Goal: Task Accomplishment & Management: Manage account settings

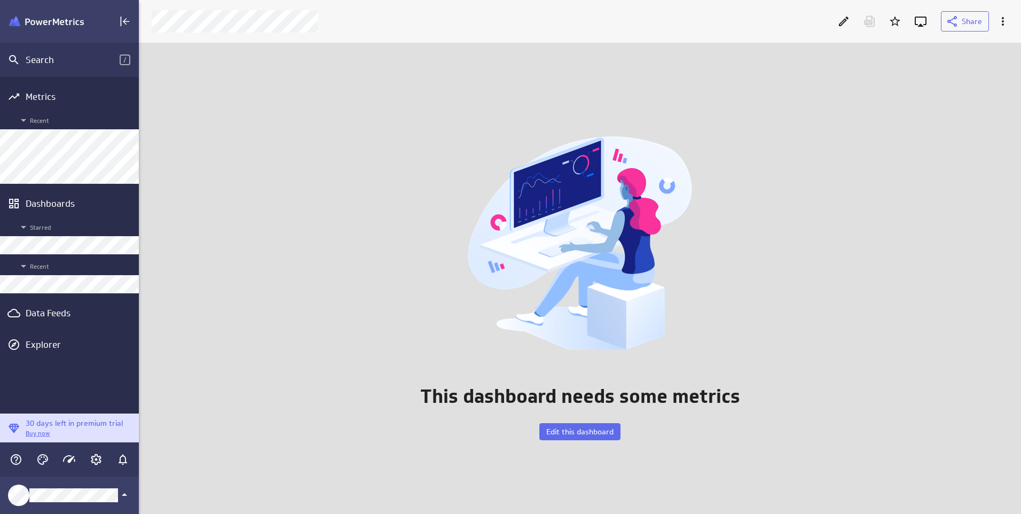
scroll to position [530, 899]
click at [54, 309] on div "Data Feeds" at bounding box center [70, 313] width 88 height 12
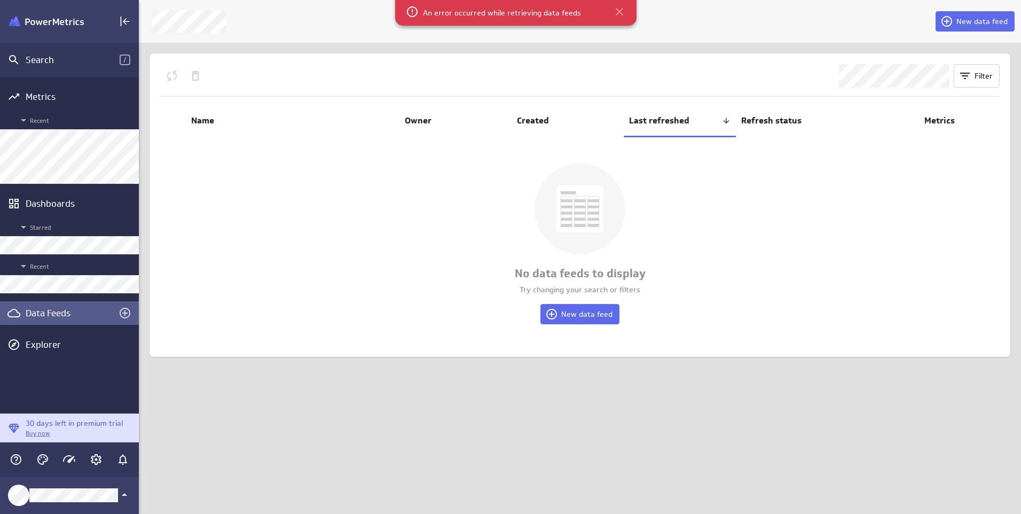
click at [616, 12] on icon at bounding box center [619, 11] width 7 height 7
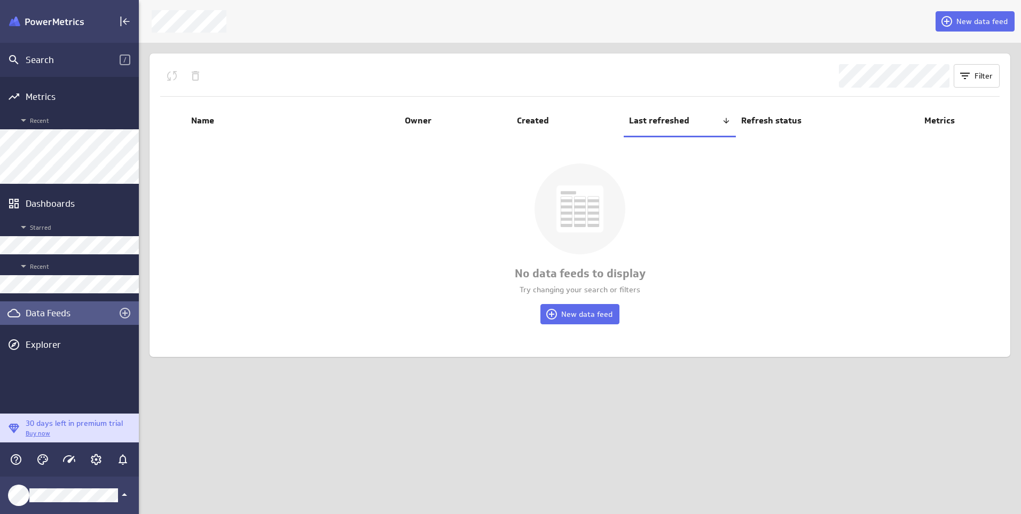
click at [53, 311] on div "Data Feeds" at bounding box center [70, 313] width 88 height 12
click at [42, 316] on div "Data Feeds" at bounding box center [70, 313] width 88 height 12
click at [563, 311] on span "New data feed" at bounding box center [586, 314] width 51 height 10
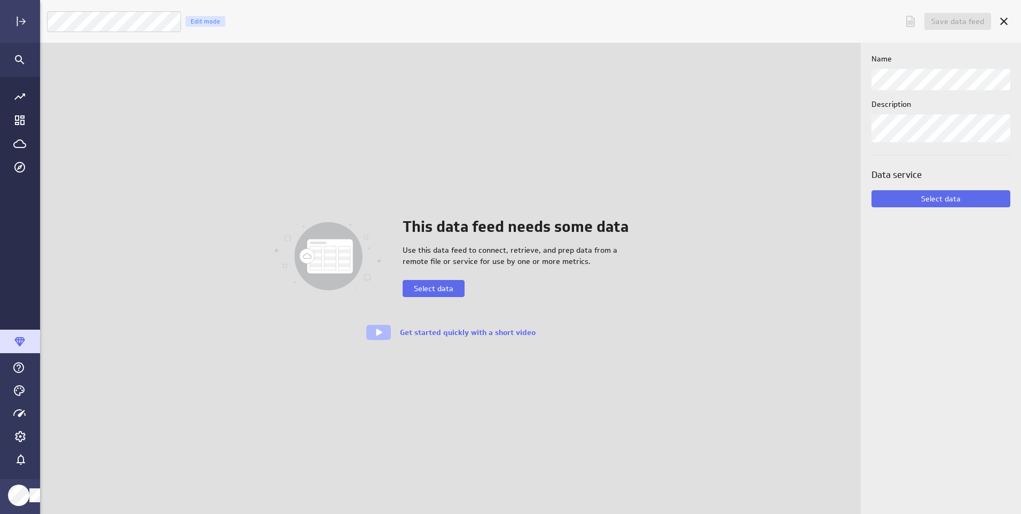
scroll to position [530, 1000]
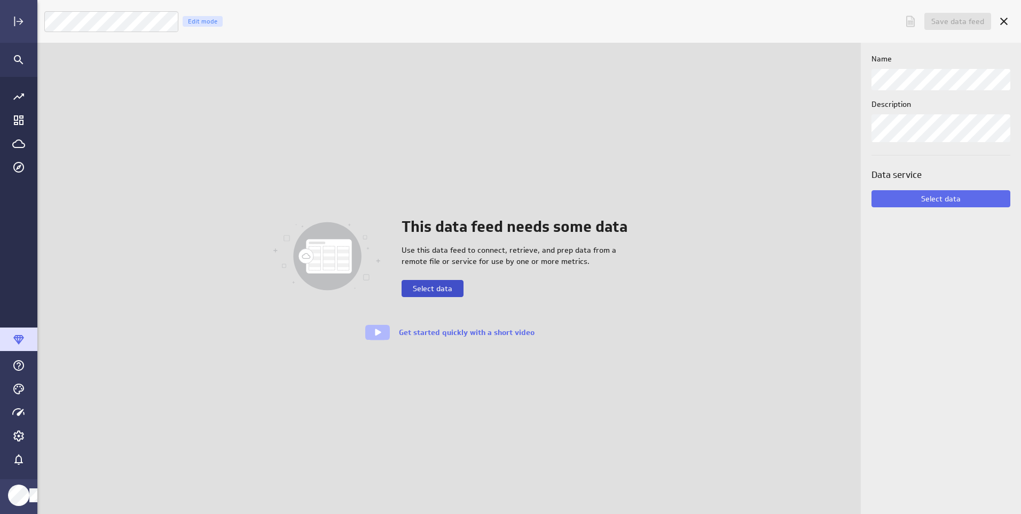
click at [426, 289] on span "Select data" at bounding box center [433, 289] width 40 height 10
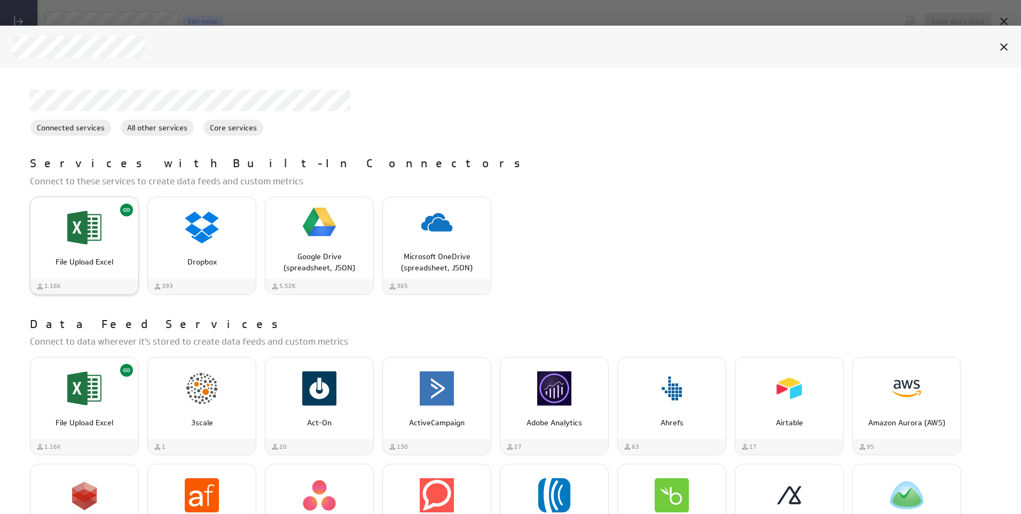
click at [85, 248] on div "File Upload Excel" at bounding box center [84, 258] width 108 height 20
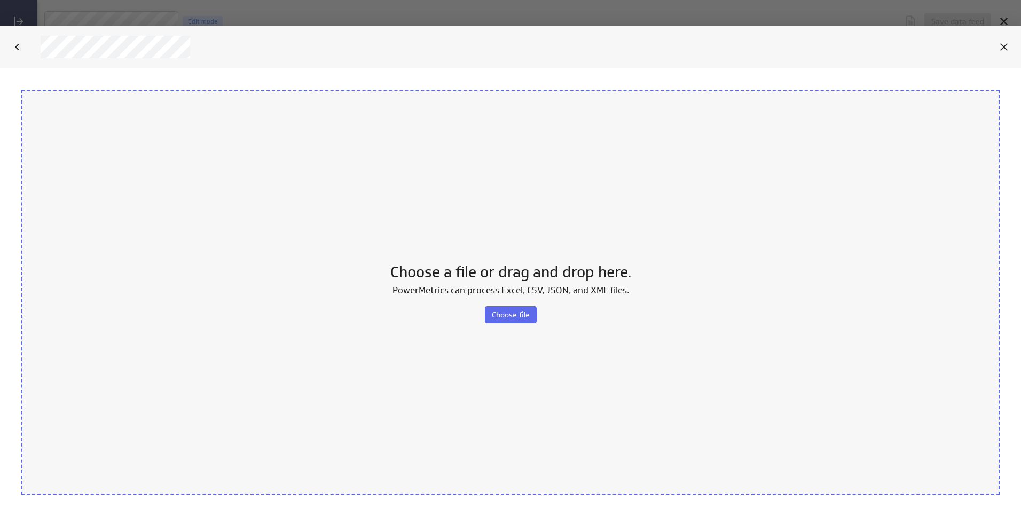
scroll to position [0, 0]
click at [1007, 45] on icon "Cancel" at bounding box center [1003, 47] width 13 height 13
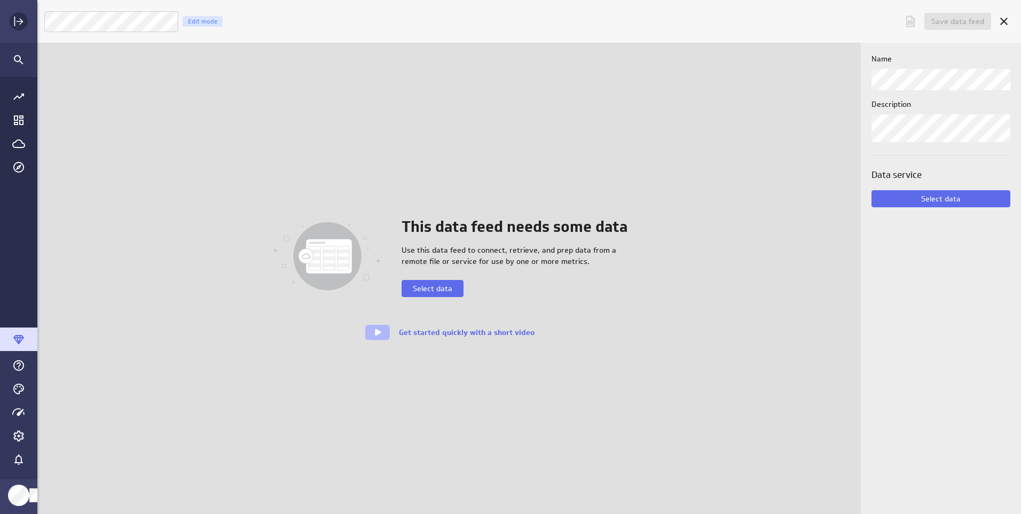
click at [15, 23] on rect "Expand" at bounding box center [14, 22] width 1 height 10
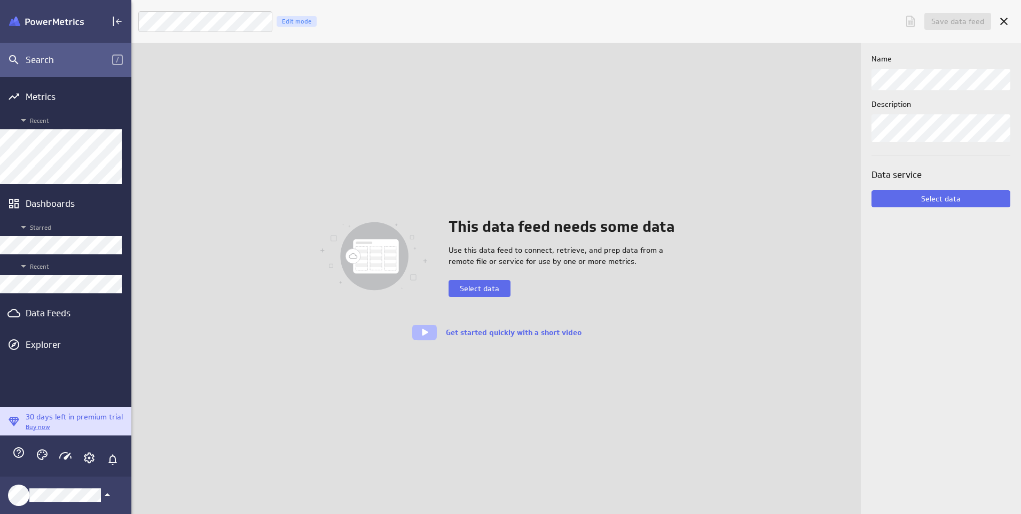
scroll to position [5, 5]
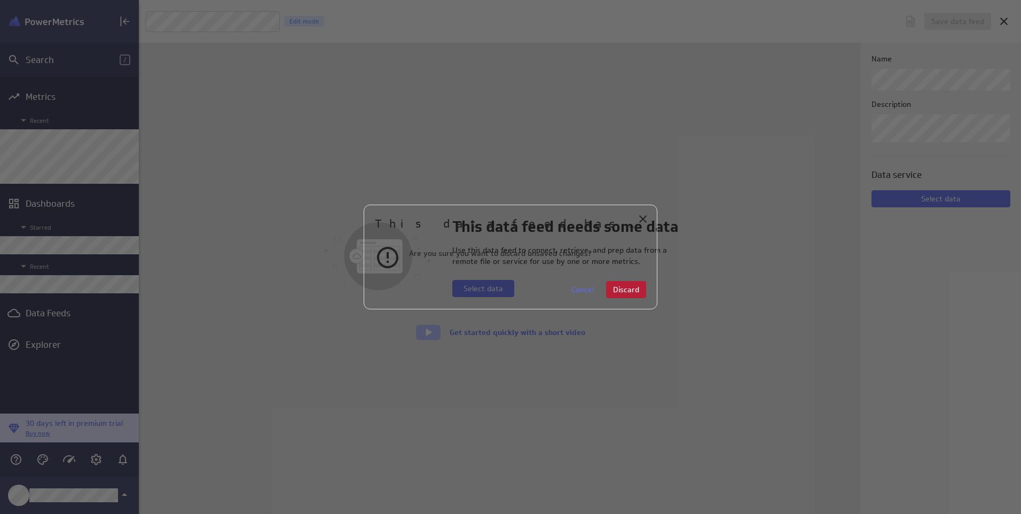
click at [629, 290] on span "Discard" at bounding box center [626, 290] width 26 height 10
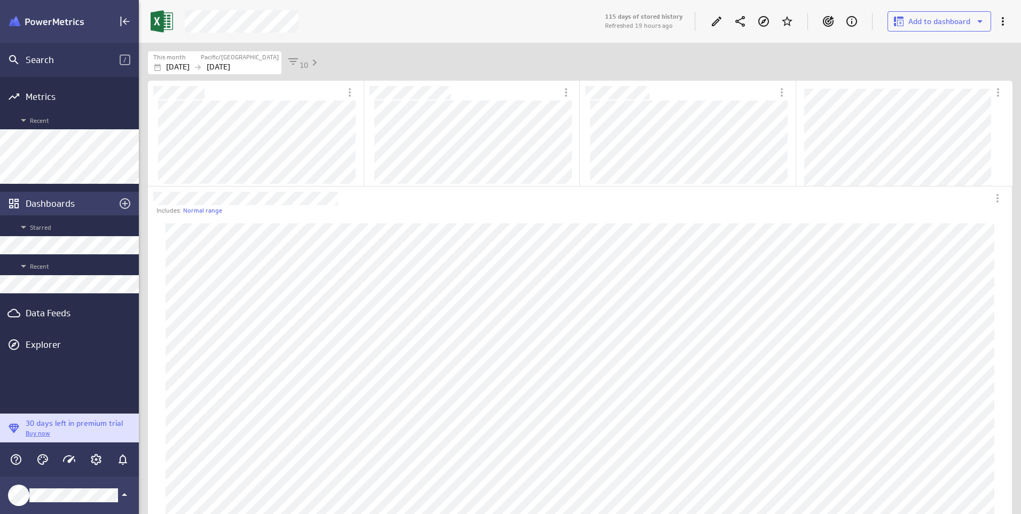
scroll to position [40, 881]
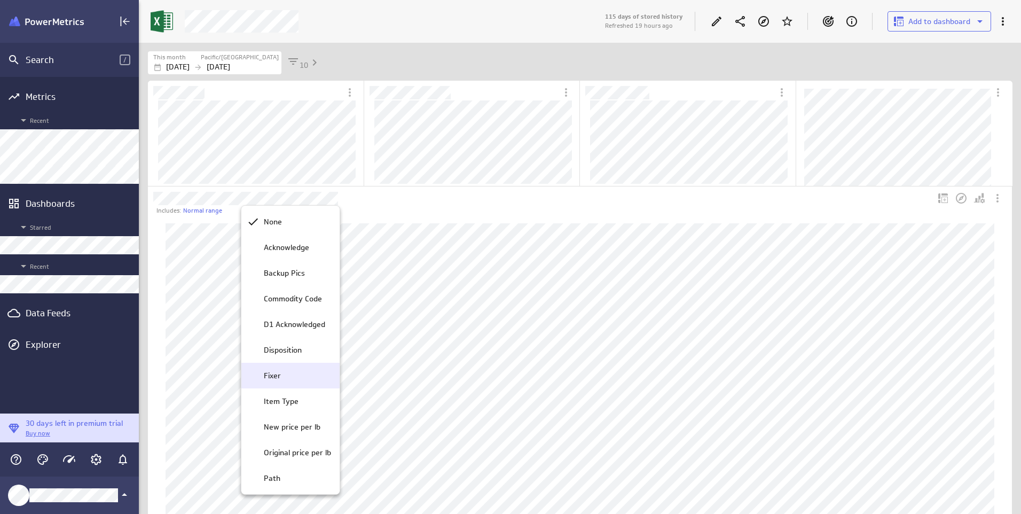
click at [274, 376] on p "Fixer" at bounding box center [272, 375] width 17 height 11
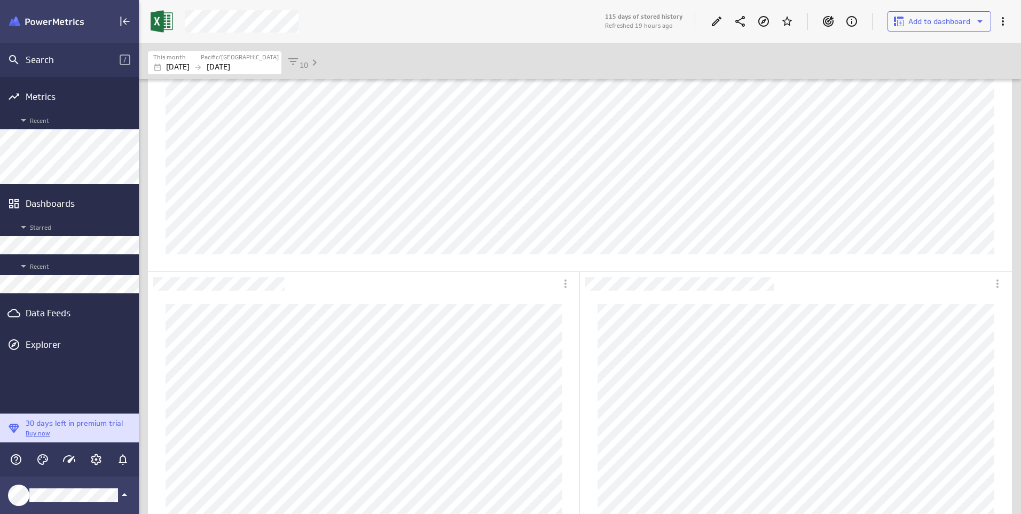
scroll to position [320, 0]
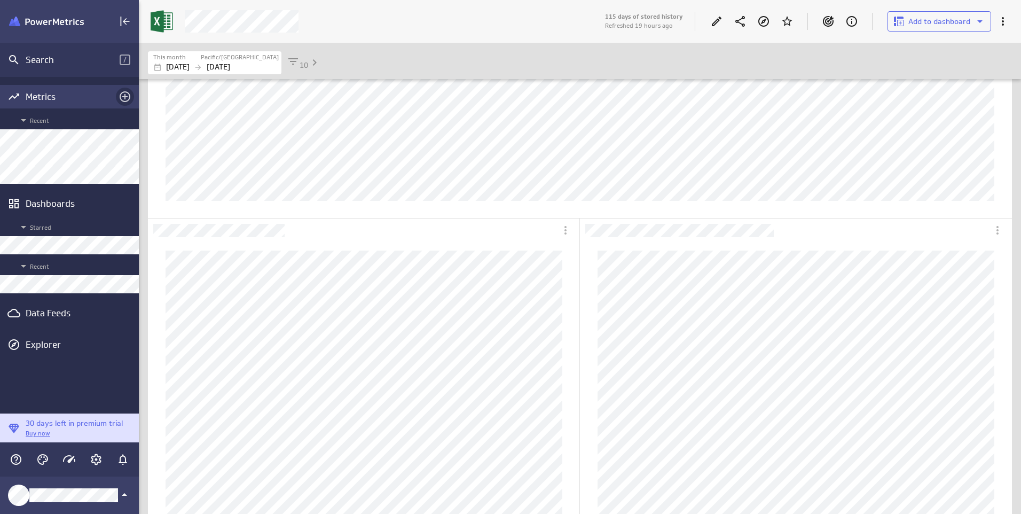
click at [125, 95] on icon "Add metrics" at bounding box center [125, 96] width 11 height 11
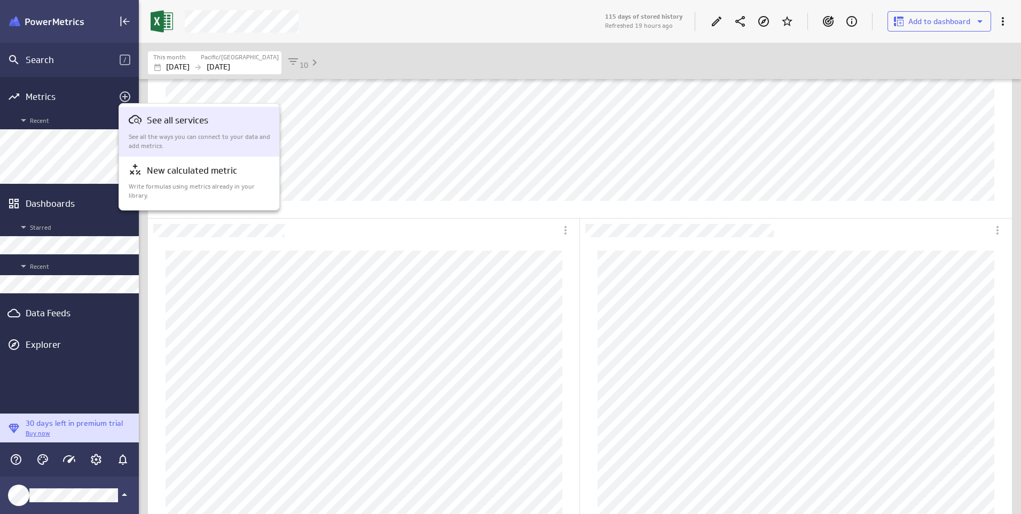
click at [167, 121] on p "See all services" at bounding box center [177, 120] width 61 height 13
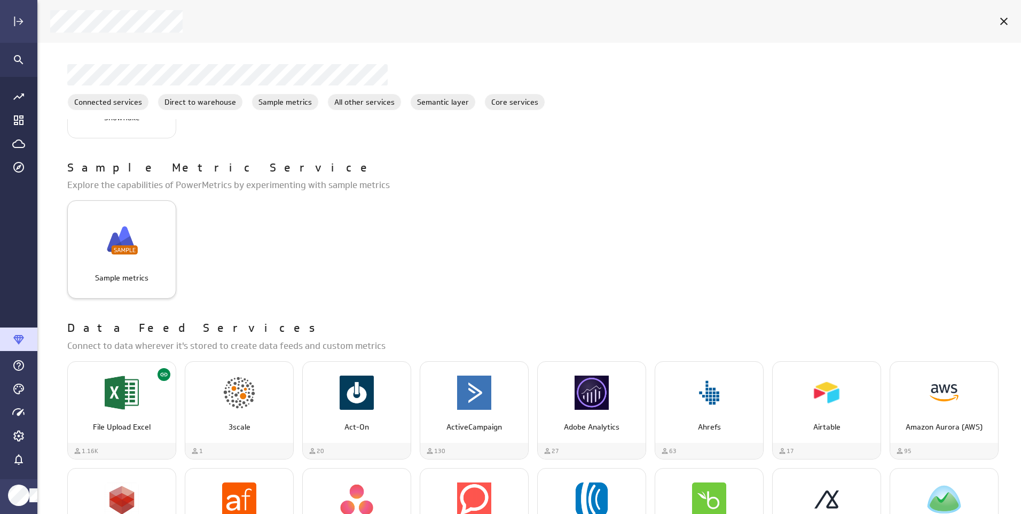
scroll to position [267, 0]
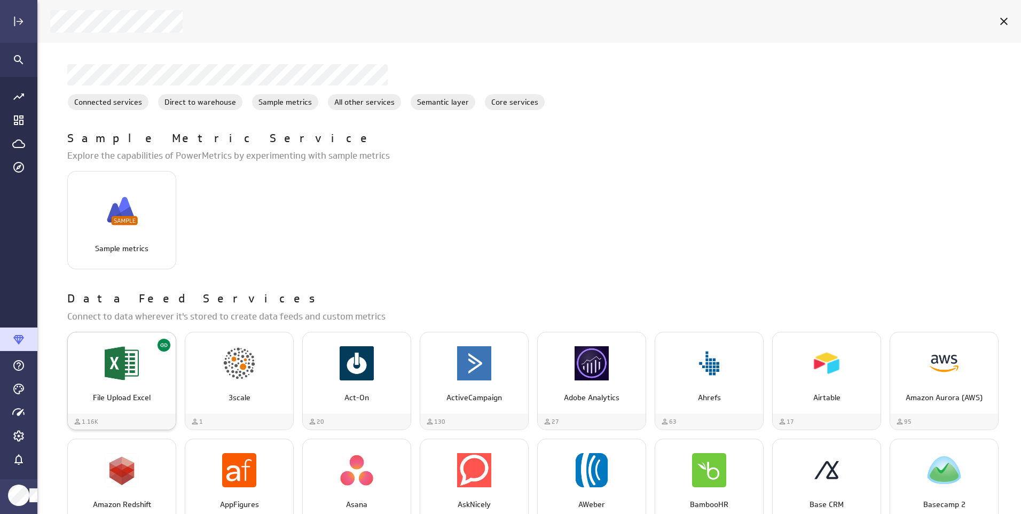
click at [120, 370] on img "File Upload Excel" at bounding box center [122, 363] width 34 height 34
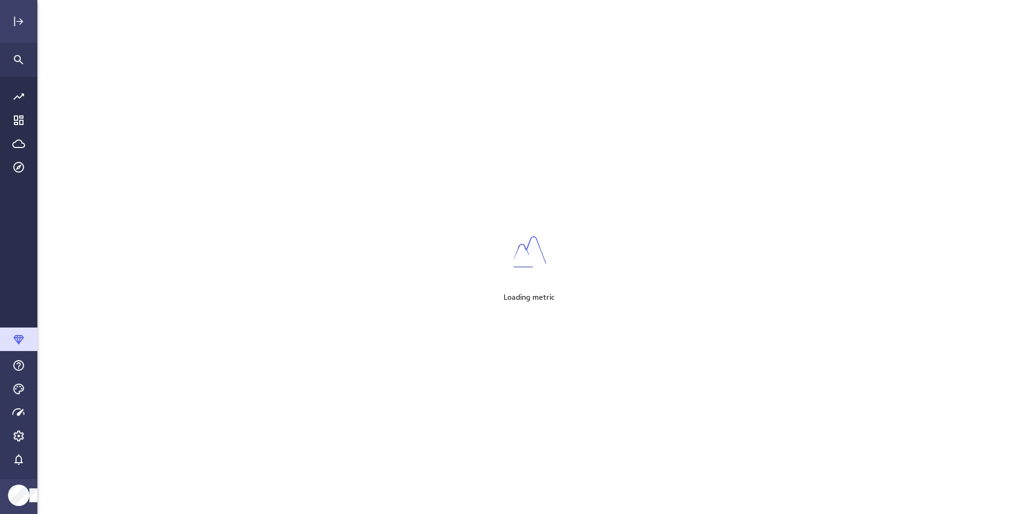
scroll to position [530, 1037]
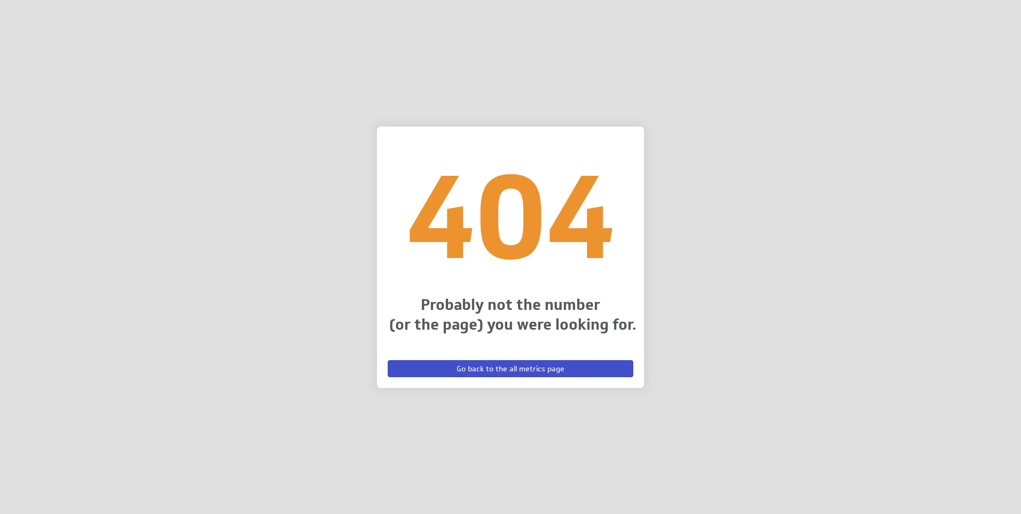
click at [426, 364] on button "Go back to the all metrics page" at bounding box center [511, 368] width 246 height 17
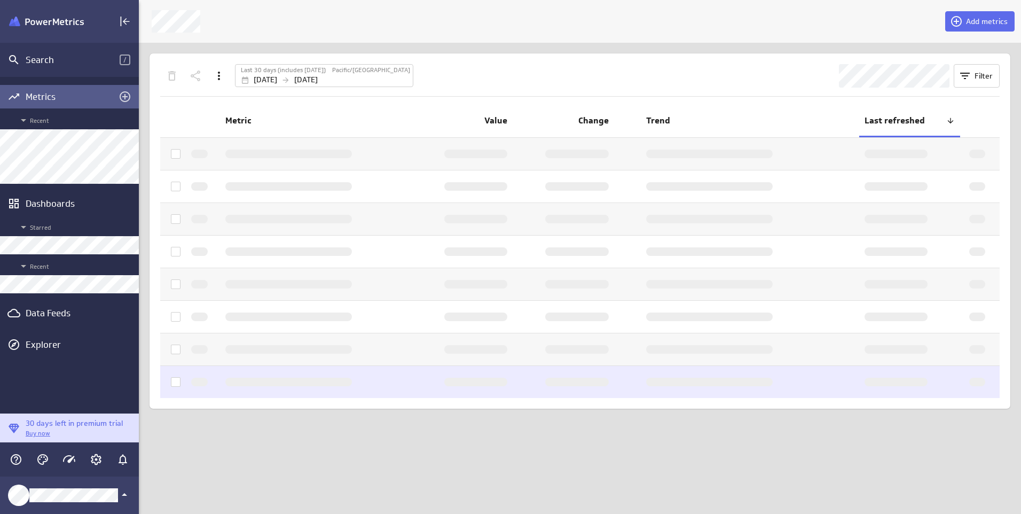
scroll to position [530, 899]
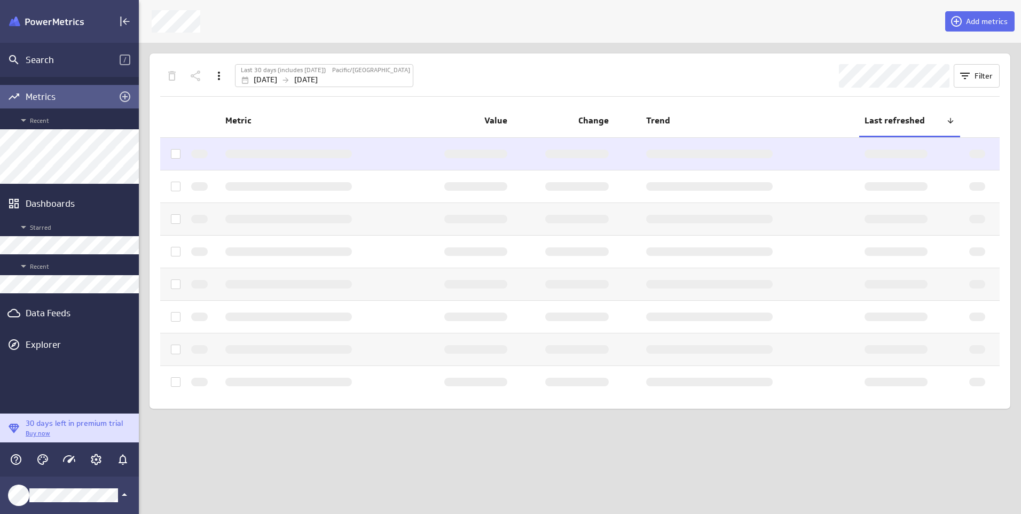
click at [374, 168] on td at bounding box center [316, 154] width 192 height 32
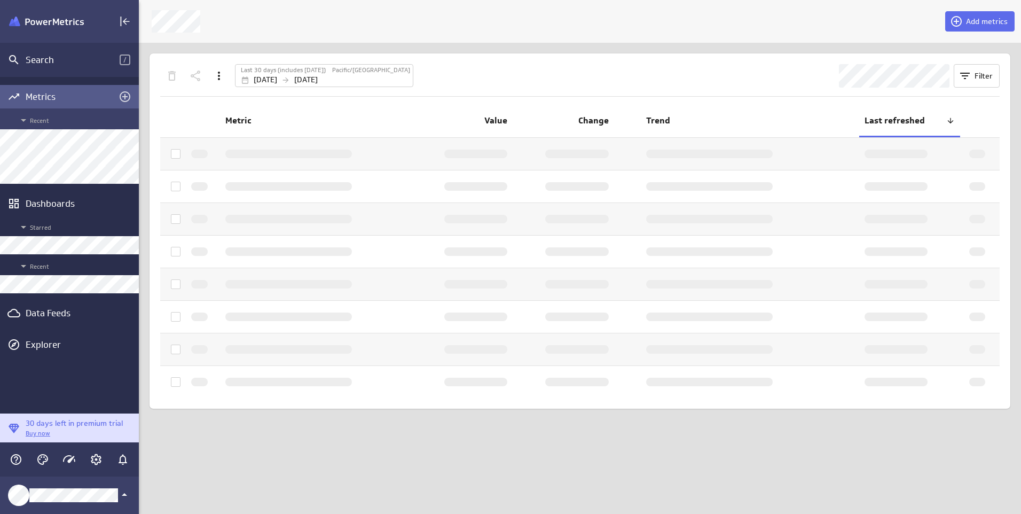
click at [103, 123] on span "Recent" at bounding box center [75, 120] width 116 height 13
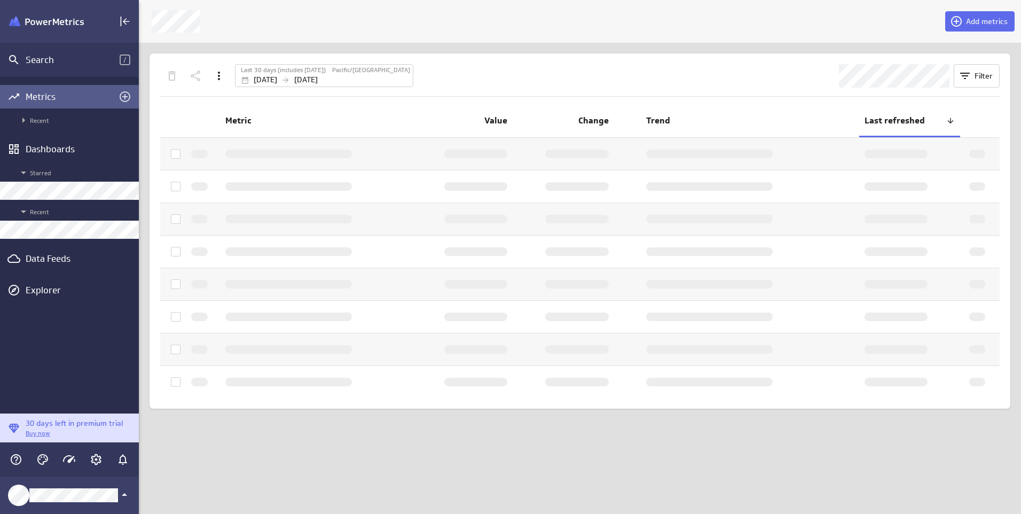
click at [59, 132] on div "Metrics Recent Dashboards Starred Recent Data Feeds Explorer" at bounding box center [69, 245] width 139 height 336
click at [24, 119] on icon "Main Menu" at bounding box center [23, 120] width 13 height 13
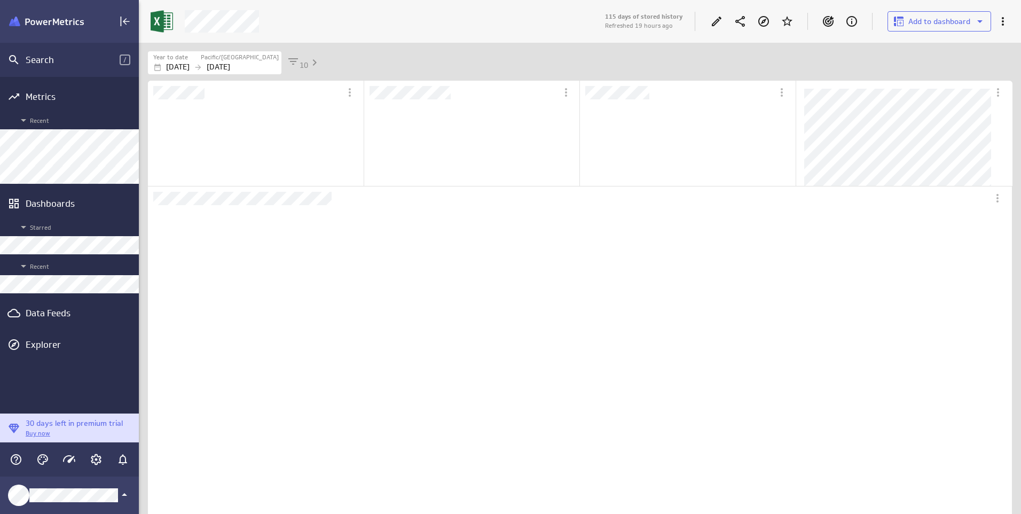
scroll to position [5, 5]
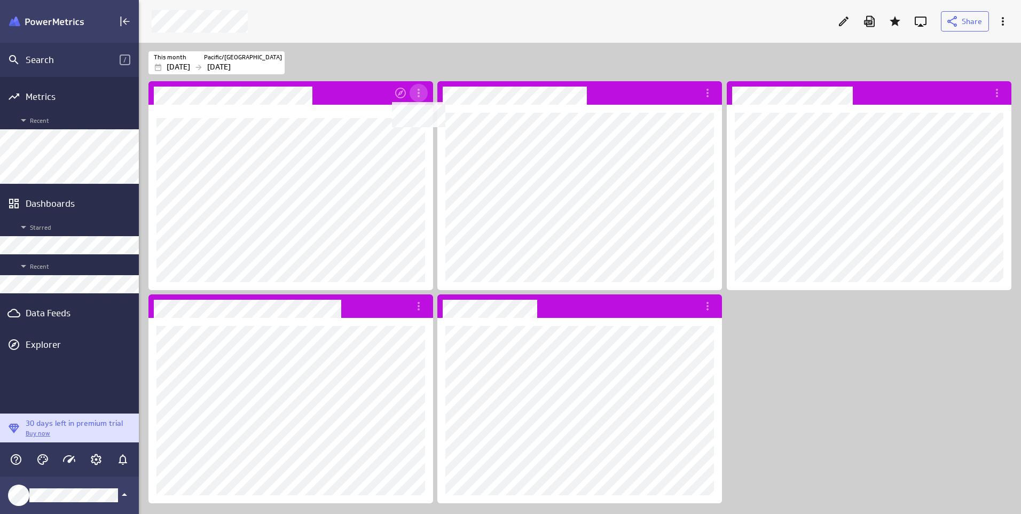
click at [421, 95] on icon "Dashboard Widget" at bounding box center [418, 93] width 13 height 13
click at [435, 148] on p "Open" at bounding box center [442, 147] width 18 height 11
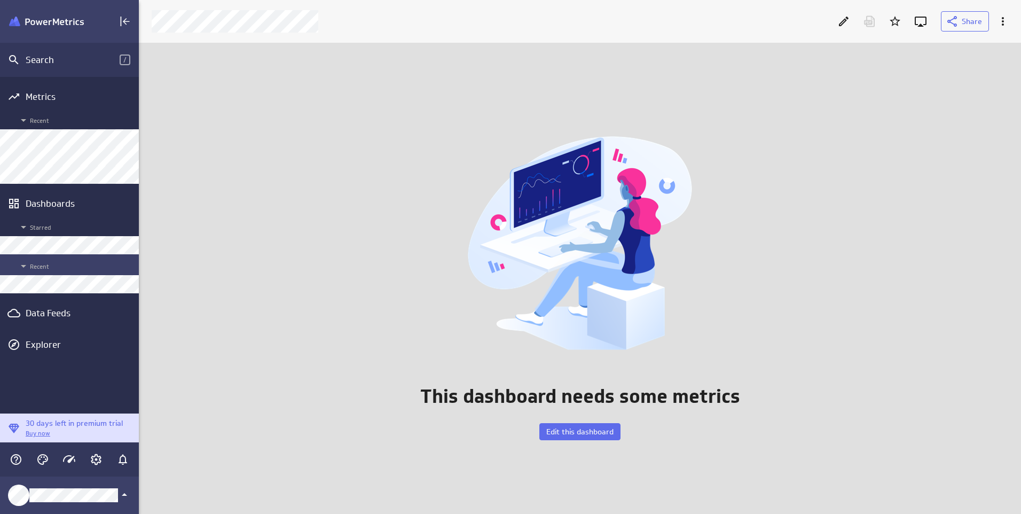
scroll to position [488, 899]
drag, startPoint x: 569, startPoint y: 436, endPoint x: 549, endPoint y: 435, distance: 19.8
click at [569, 436] on span "Edit this dashboard" at bounding box center [579, 432] width 67 height 10
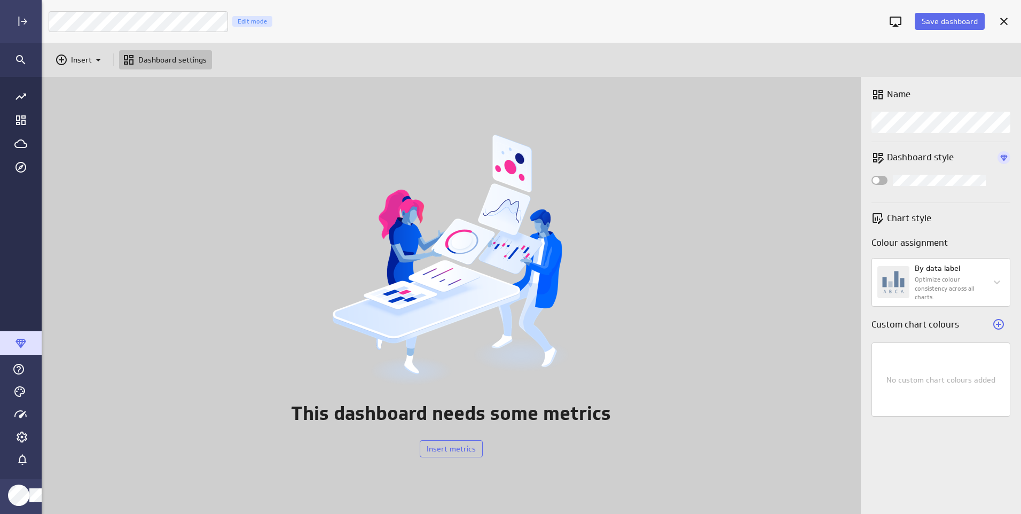
scroll to position [453, 1000]
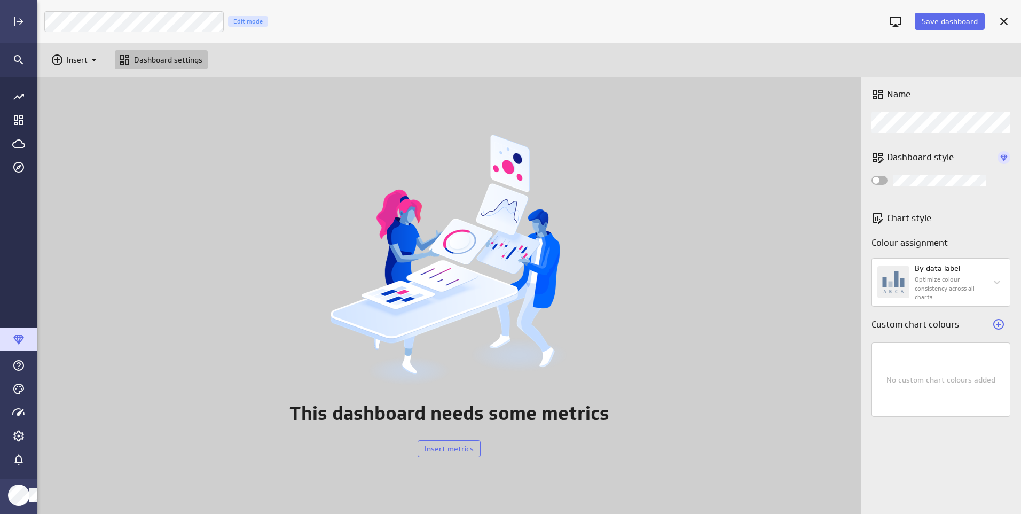
click at [883, 180] on div "Widget Properties" at bounding box center [879, 180] width 16 height 9
click at [0, 0] on input "Widget Properties" at bounding box center [0, 0] width 0 height 0
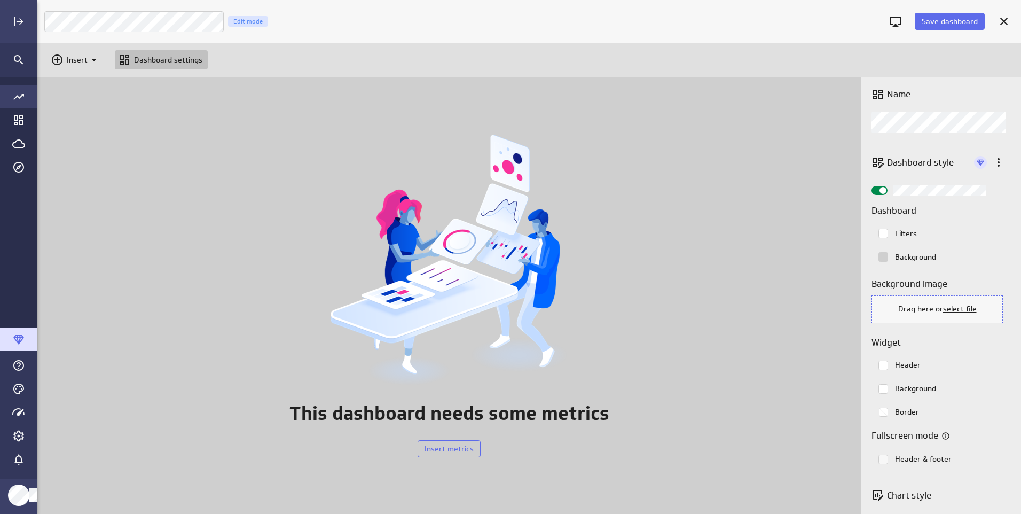
click at [14, 98] on icon "Go to all metrics page." at bounding box center [18, 96] width 13 height 13
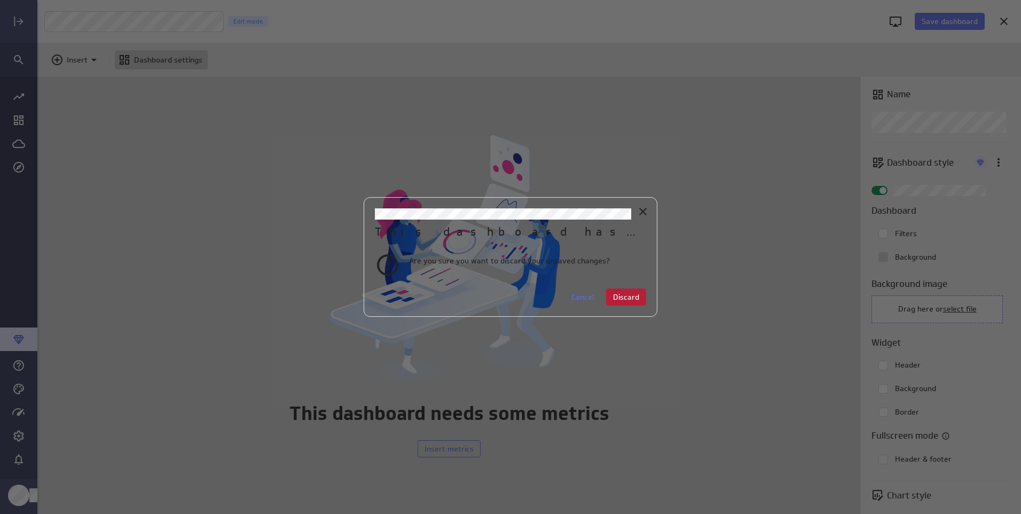
click at [623, 296] on span "Discard" at bounding box center [626, 297] width 26 height 10
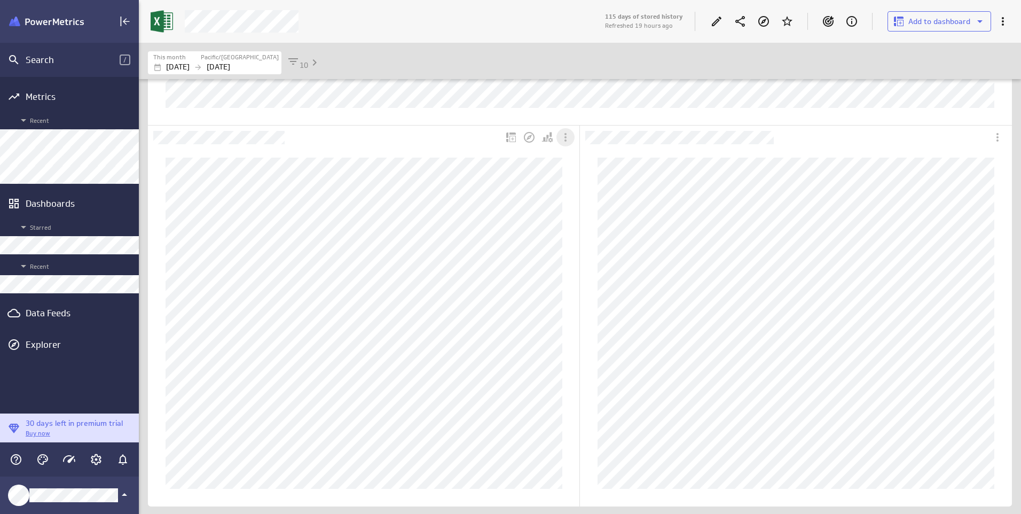
click at [564, 138] on icon "More actions" at bounding box center [565, 137] width 13 height 13
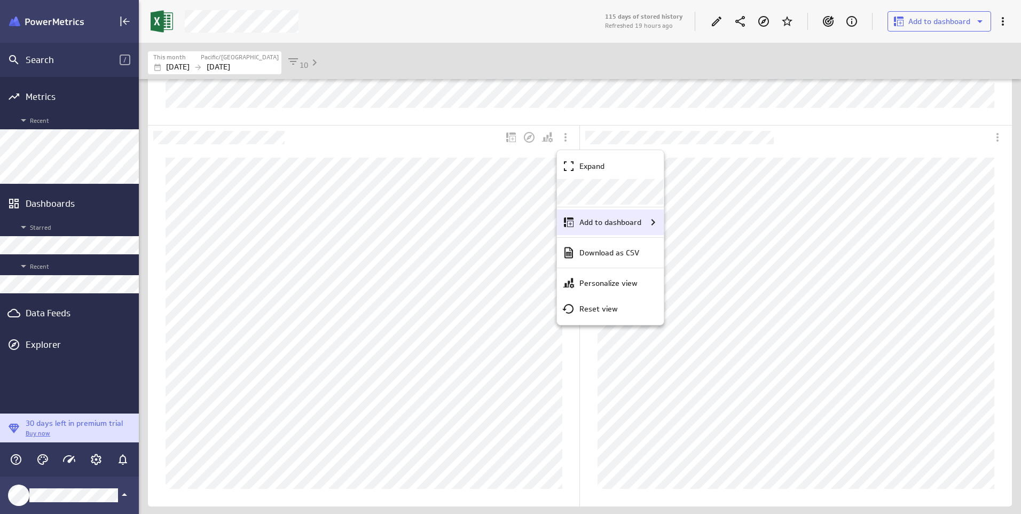
click at [593, 223] on p "Add to dashboard" at bounding box center [610, 222] width 62 height 11
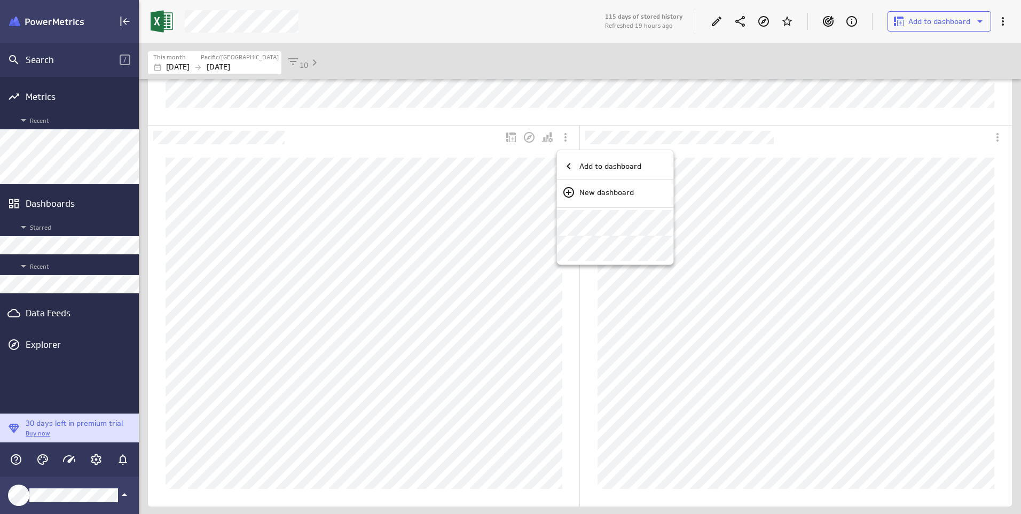
click at [464, 271] on div at bounding box center [510, 257] width 1021 height 514
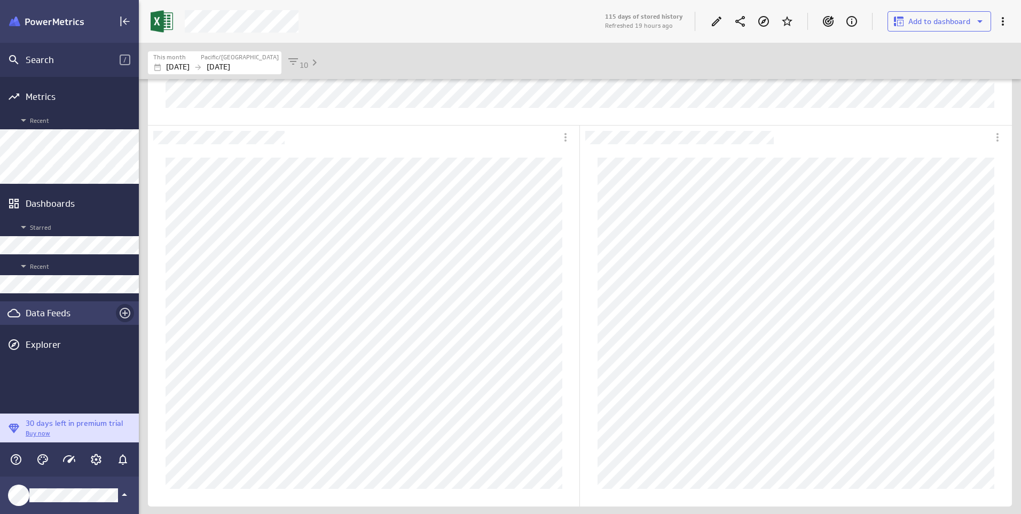
click at [126, 310] on icon "Create a data feed" at bounding box center [125, 312] width 13 height 13
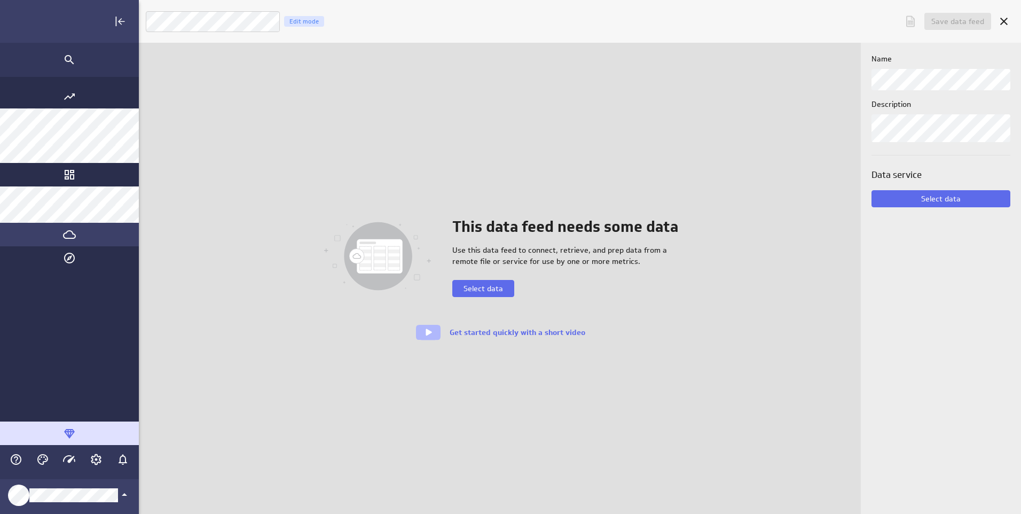
scroll to position [530, 1000]
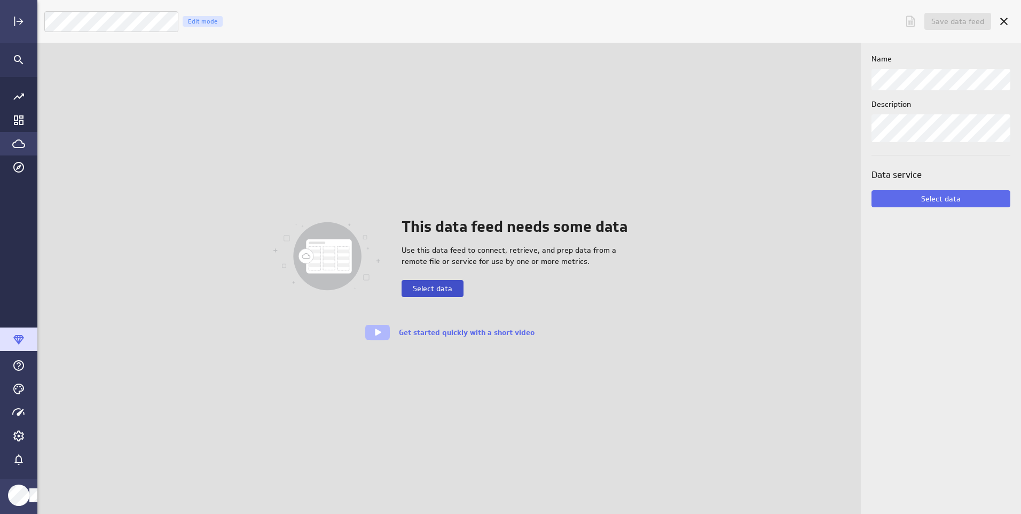
click at [422, 287] on span "Select data" at bounding box center [433, 289] width 40 height 10
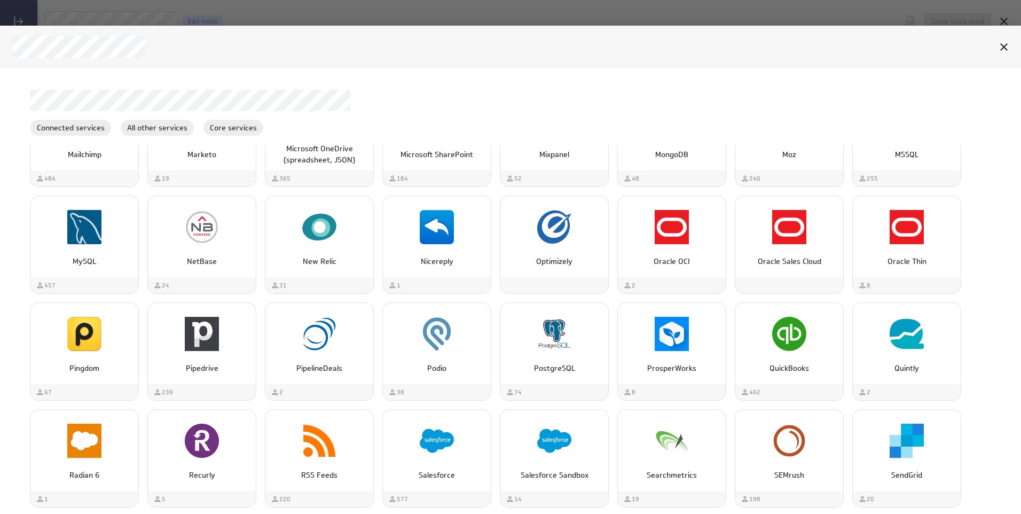
scroll to position [1068, 0]
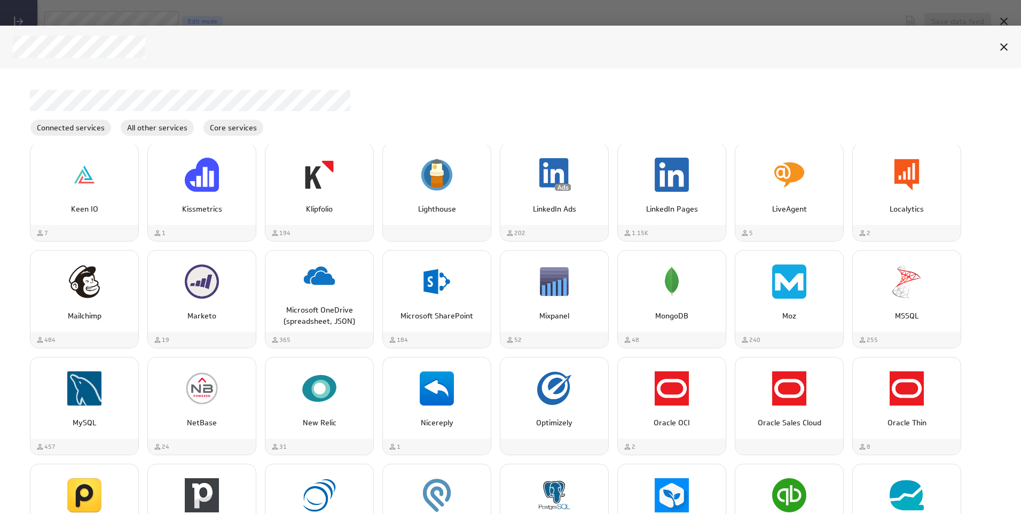
click at [286, 11] on div at bounding box center [510, 257] width 1021 height 514
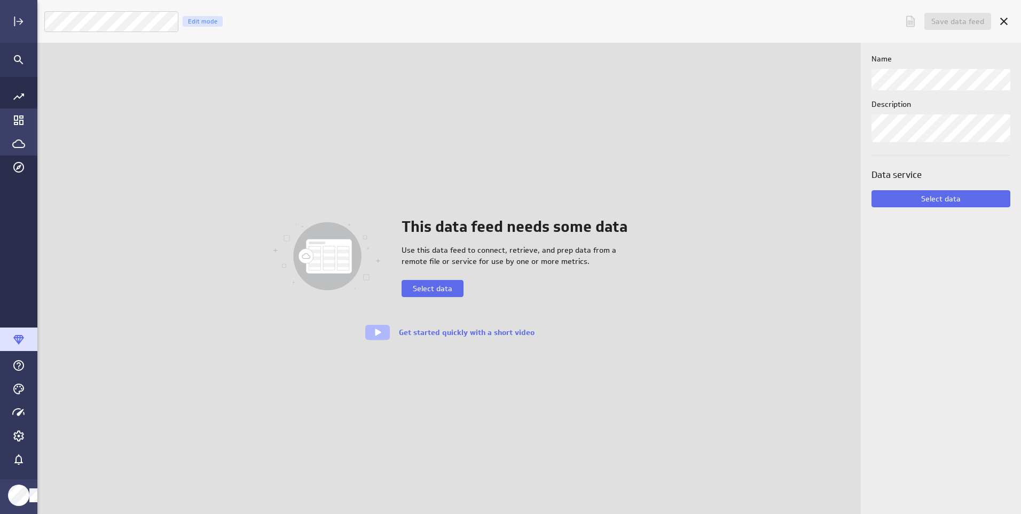
click at [14, 123] on icon "Go to Dashboard Library" at bounding box center [19, 120] width 10 height 10
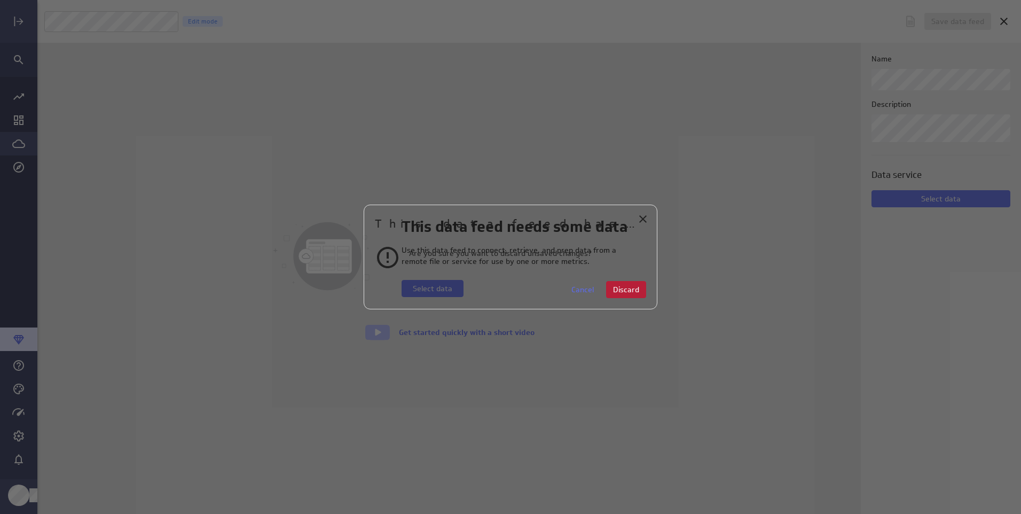
click at [619, 290] on span "Discard" at bounding box center [626, 290] width 26 height 10
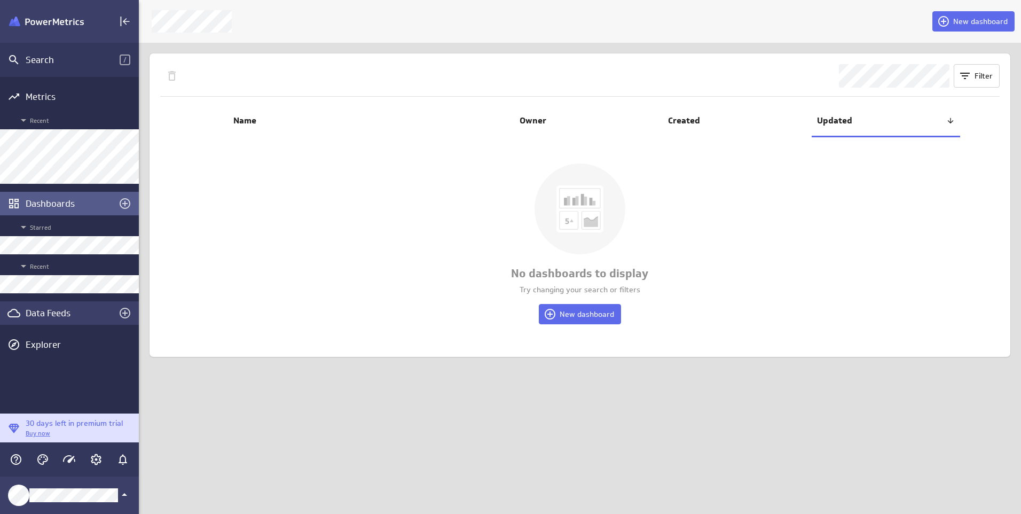
scroll to position [5, 5]
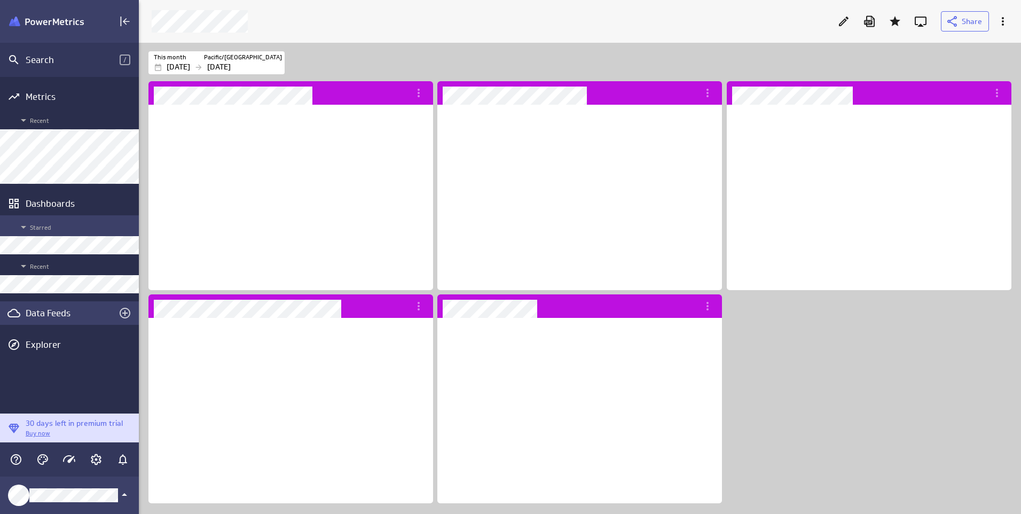
scroll to position [186, 285]
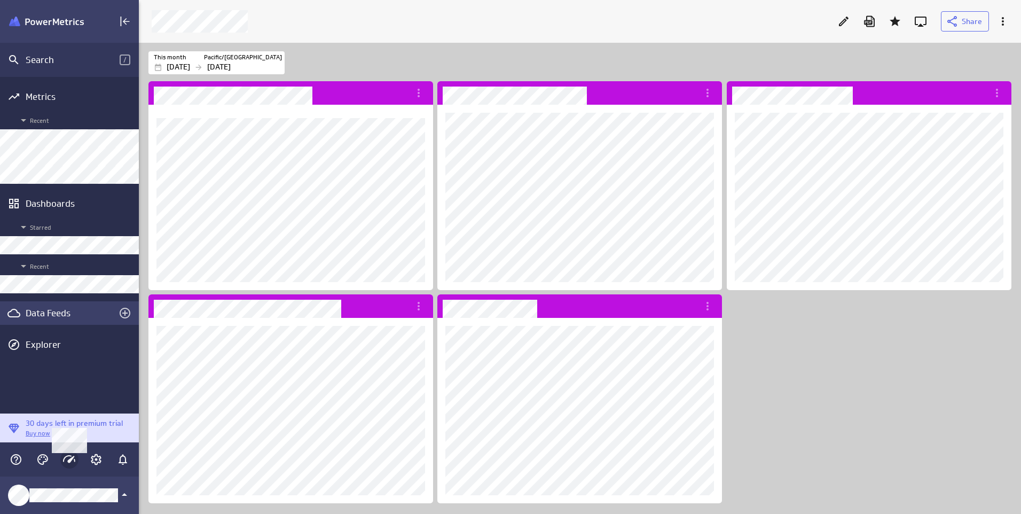
click at [73, 455] on icon "Main Menu" at bounding box center [69, 459] width 13 height 13
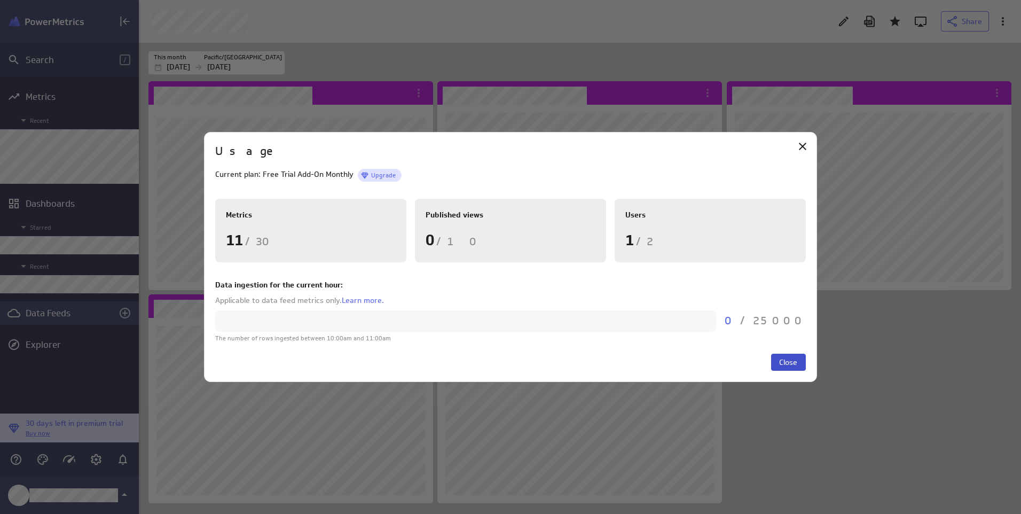
click at [792, 365] on span "Close" at bounding box center [788, 362] width 18 height 10
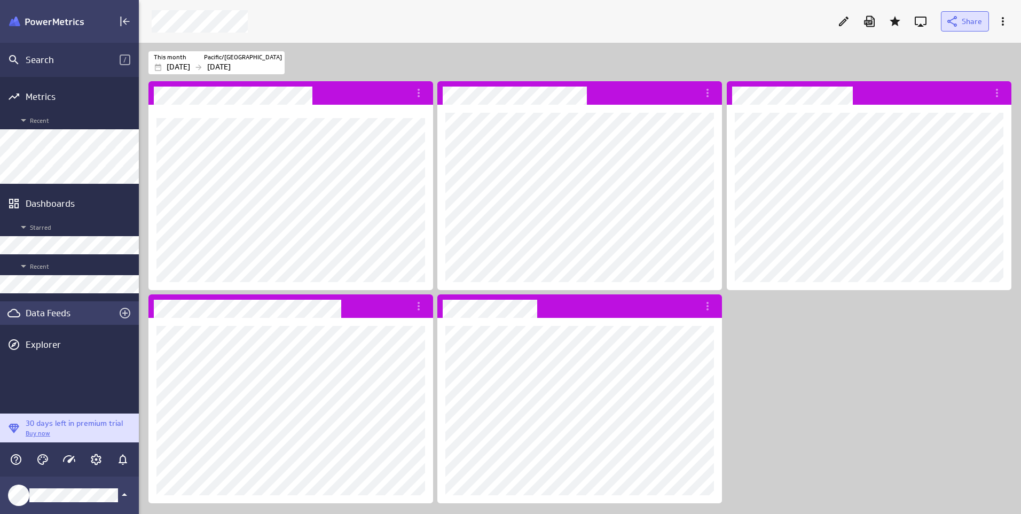
click at [962, 20] on span "Share" at bounding box center [972, 22] width 20 height 10
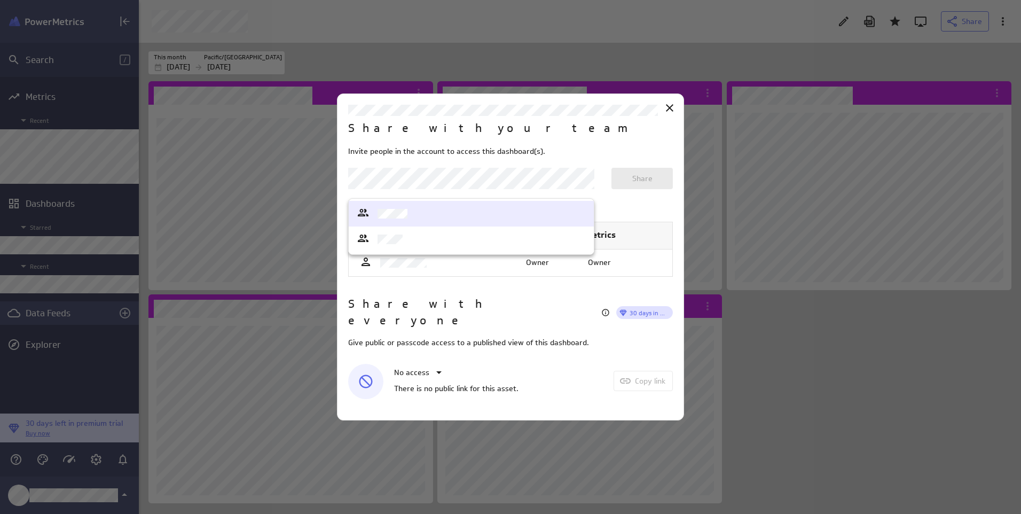
click at [462, 190] on body "Search / Metrics Recent Dashboards Starred Recent Data Feeds Explorer 30 days l…" at bounding box center [510, 257] width 1021 height 514
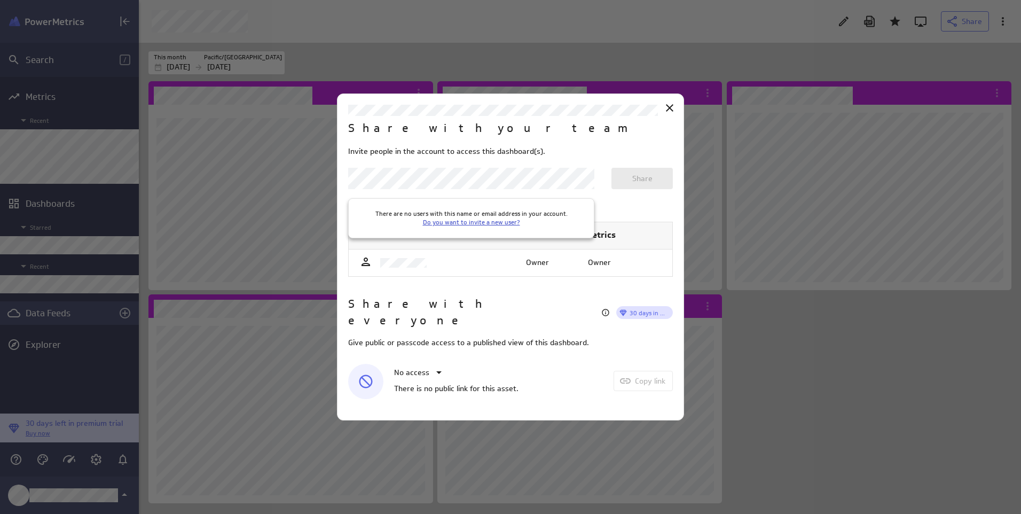
click at [451, 222] on link "Do you want to invite a new user?" at bounding box center [471, 222] width 97 height 8
click at [670, 114] on icon "Close" at bounding box center [669, 107] width 13 height 13
